Goal: Obtain resource: Download file/media

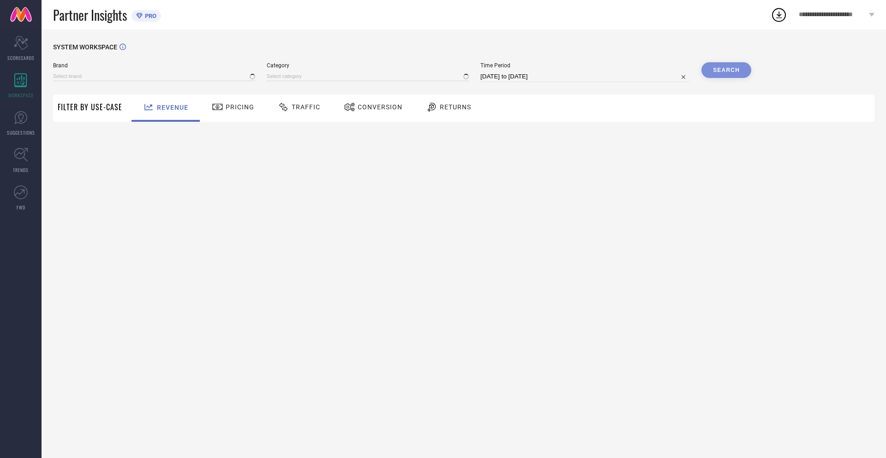
type input "NIKE"
type input "All"
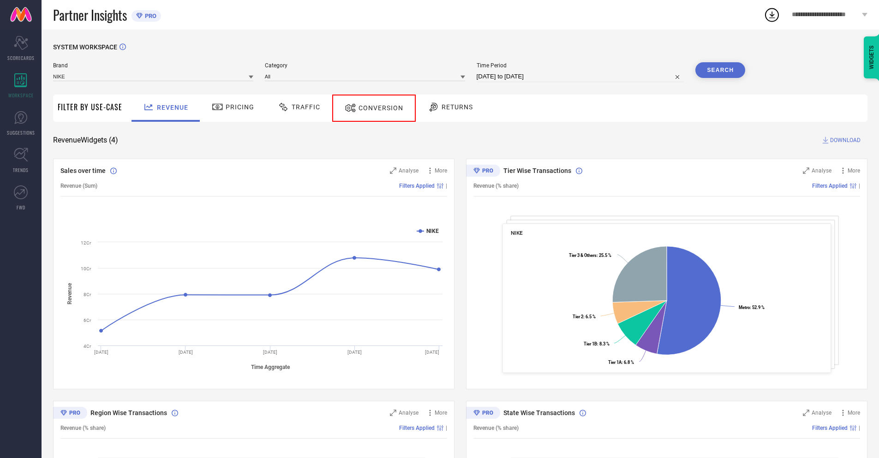
click at [370, 108] on span "Conversion" at bounding box center [381, 107] width 45 height 7
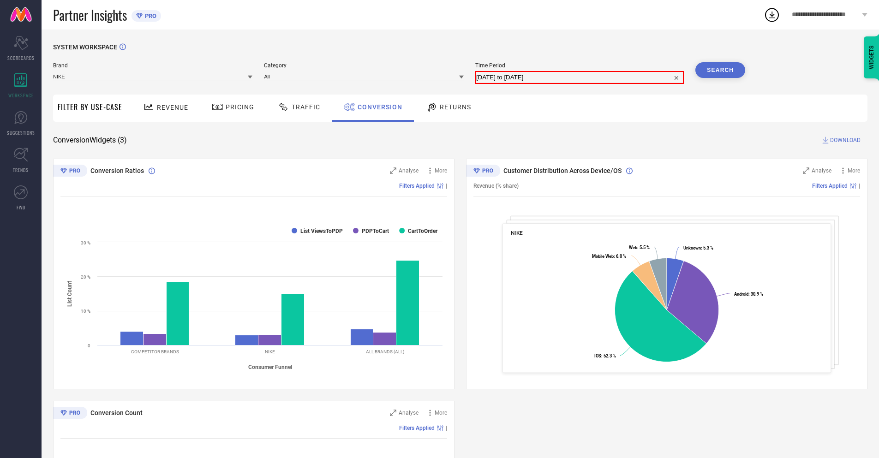
click at [580, 77] on input "11-07-2025 to 10-08-2025" at bounding box center [579, 77] width 207 height 11
select select "6"
select select "2025"
select select "7"
select select "2025"
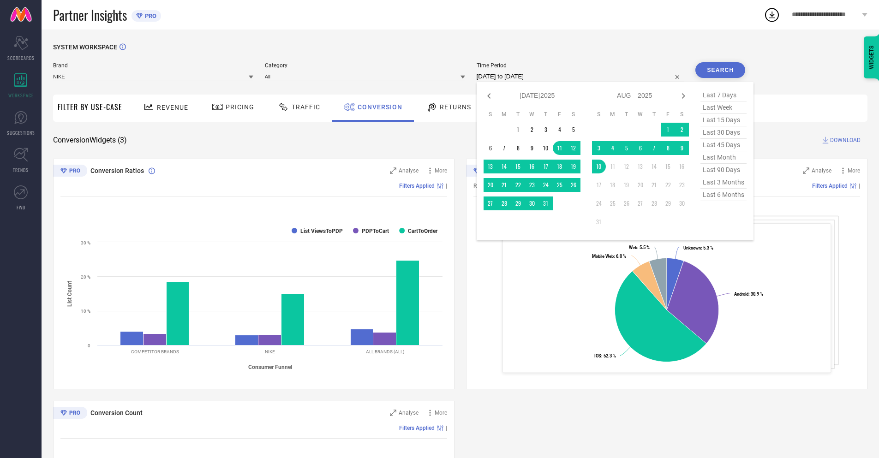
select select "7"
select select "2025"
select select "8"
select select "2025"
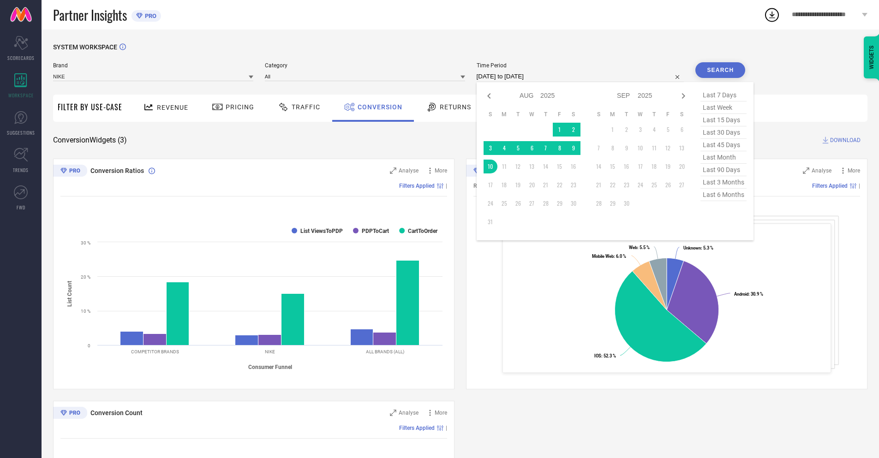
click at [489, 167] on td "10" at bounding box center [491, 167] width 14 height 14
type input "10-08-2025 to 10-08-2025"
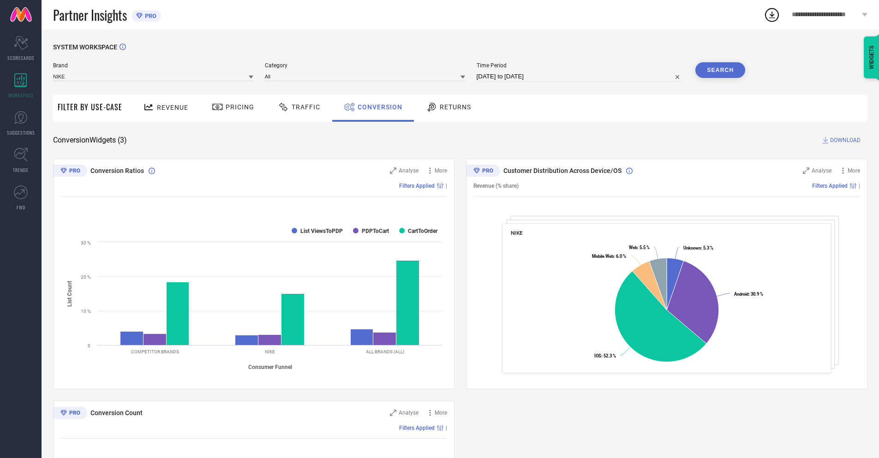
click at [720, 70] on button "Search" at bounding box center [720, 70] width 50 height 16
click at [845, 140] on span "DOWNLOAD" at bounding box center [845, 140] width 30 height 9
